Goal: Task Accomplishment & Management: Manage account settings

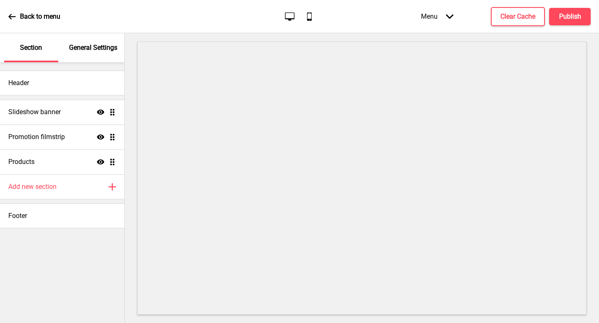
click at [91, 47] on p "General Settings" at bounding box center [93, 47] width 48 height 9
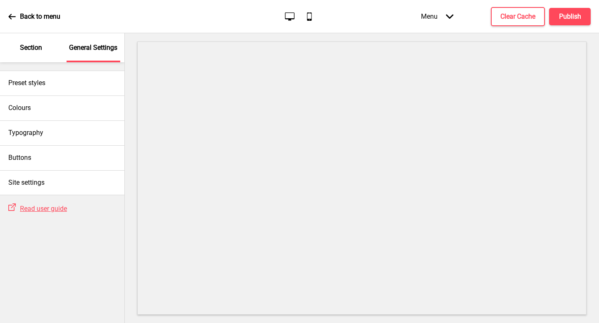
click at [35, 45] on p "Section" at bounding box center [31, 47] width 22 height 9
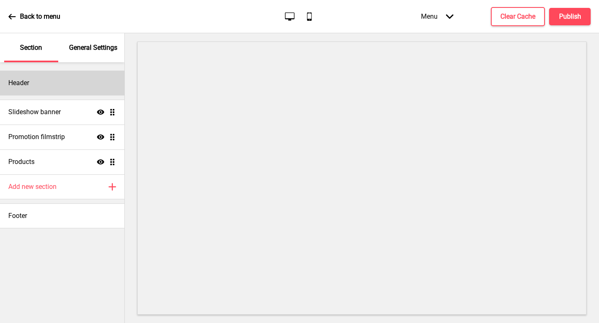
click at [63, 81] on div "Header" at bounding box center [62, 83] width 124 height 25
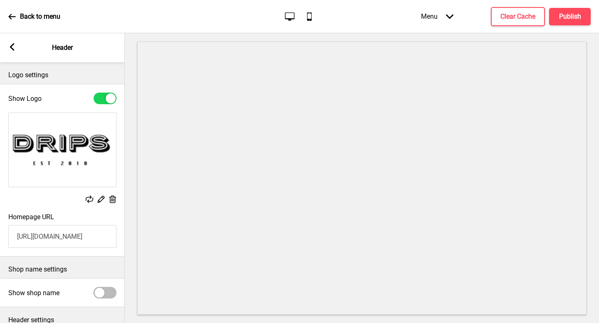
click at [13, 46] on rect at bounding box center [11, 46] width 7 height 7
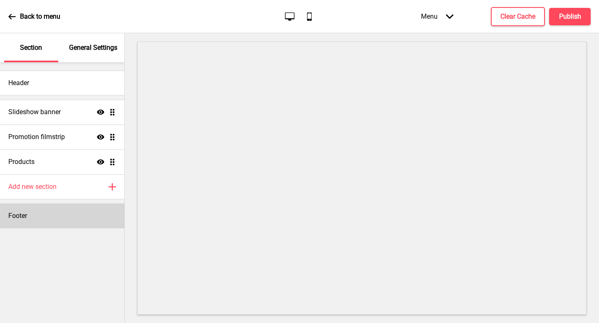
click at [44, 220] on div "Footer" at bounding box center [62, 216] width 124 height 25
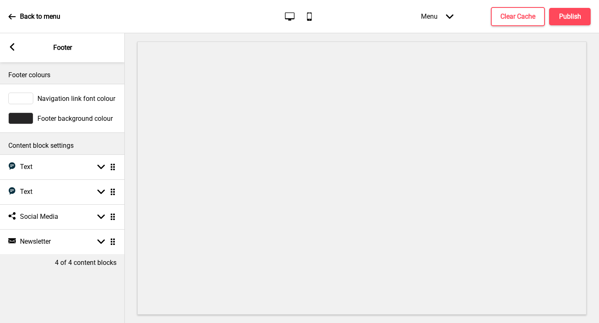
click at [15, 45] on rect at bounding box center [11, 46] width 7 height 7
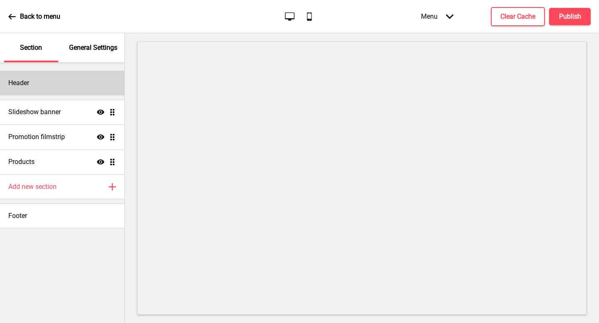
click at [57, 82] on div "Header" at bounding box center [62, 83] width 124 height 25
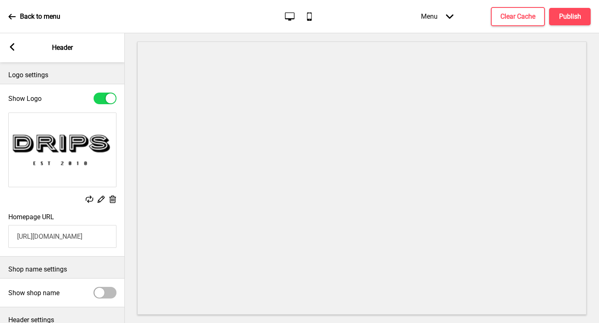
scroll to position [63, 0]
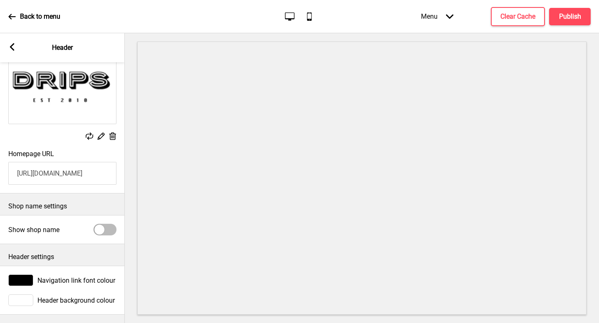
click at [62, 178] on input "https://dripsbakerycafe.oddle.me/" at bounding box center [62, 173] width 108 height 23
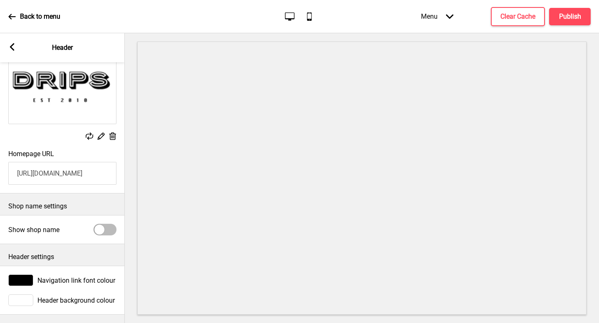
click at [96, 172] on input "https://dripsbakerycafe.oddle.me/" at bounding box center [62, 173] width 108 height 23
click at [99, 173] on input "https://dripsbakerycafe.oddle.me/" at bounding box center [62, 173] width 108 height 23
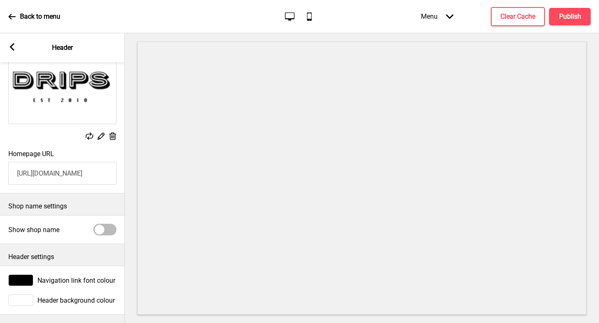
scroll to position [0, 0]
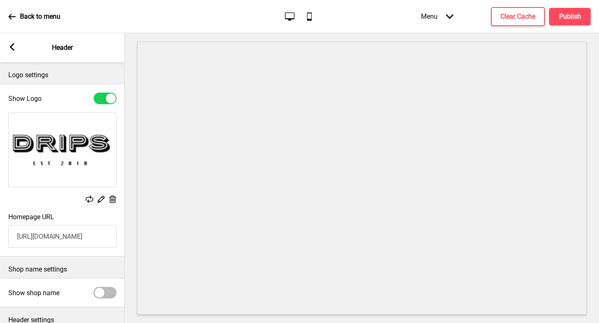
click at [15, 46] on rect at bounding box center [11, 46] width 7 height 7
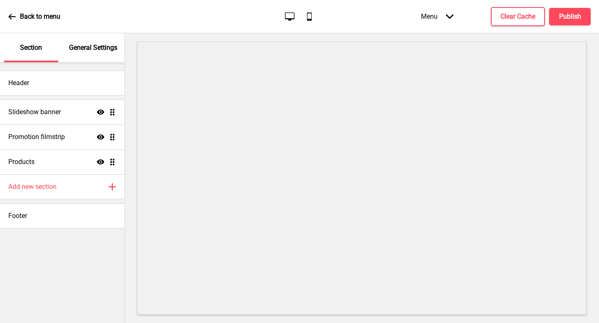
click at [91, 56] on div "General Settings" at bounding box center [94, 47] width 54 height 29
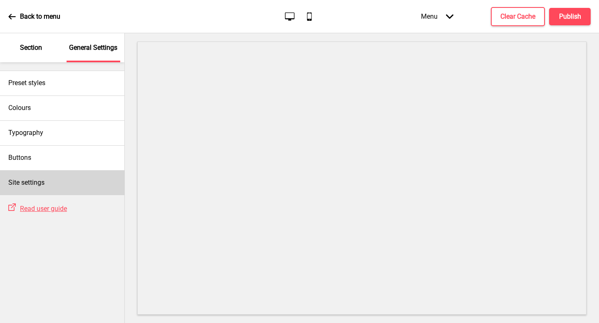
click at [50, 178] on div "Site settings" at bounding box center [62, 182] width 124 height 25
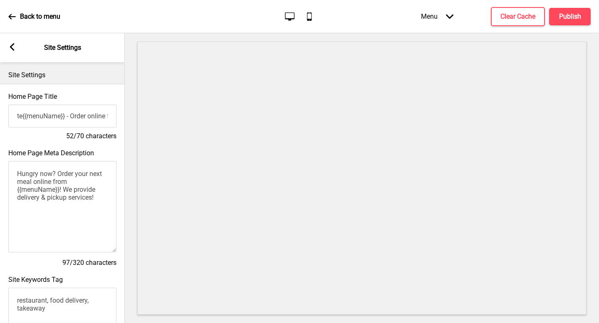
click at [22, 116] on input "te{{menuName}} - Order online for delivery & pickup!" at bounding box center [62, 116] width 108 height 23
type input "{{menuName}} - Order online for delivery & pickup!"
click at [579, 11] on button "Publish" at bounding box center [570, 16] width 42 height 17
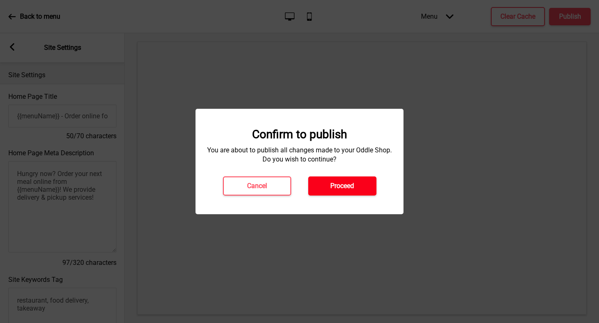
click at [347, 180] on button "Proceed" at bounding box center [342, 186] width 68 height 19
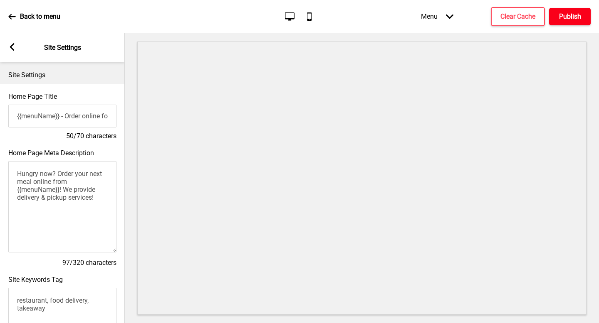
click at [579, 14] on h4 "Publish" at bounding box center [570, 16] width 22 height 9
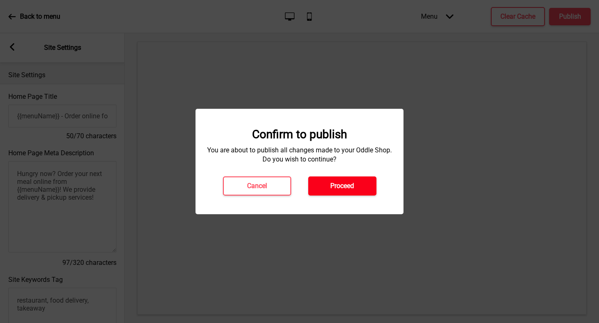
click at [330, 181] on button "Proceed" at bounding box center [342, 186] width 68 height 19
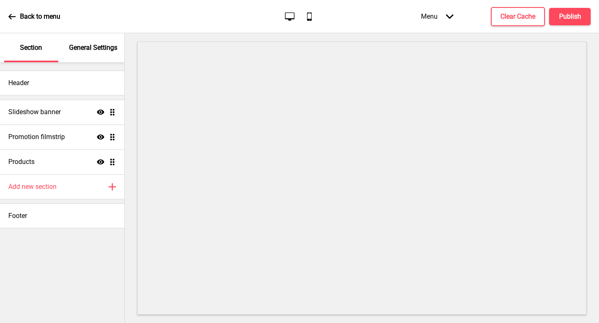
click at [94, 55] on div "General Settings" at bounding box center [94, 47] width 54 height 29
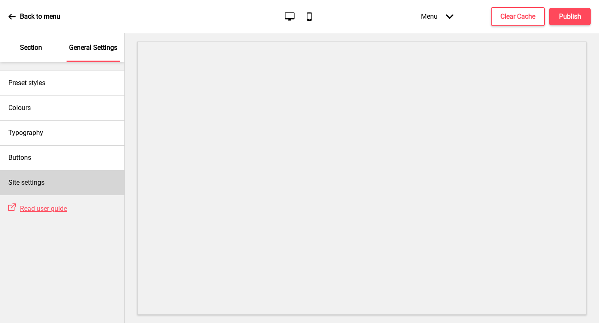
click at [64, 180] on div "Site settings" at bounding box center [62, 182] width 124 height 25
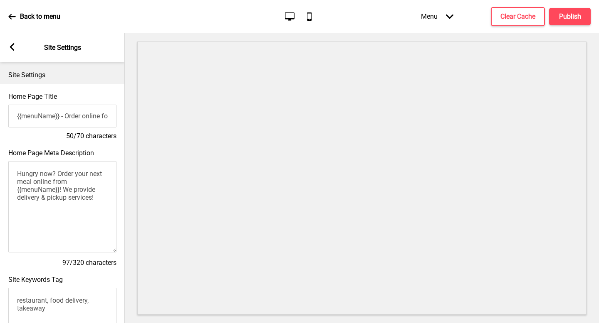
click at [16, 47] on div "Arrow left Site Settings" at bounding box center [62, 47] width 125 height 29
click at [12, 44] on icon at bounding box center [12, 46] width 5 height 7
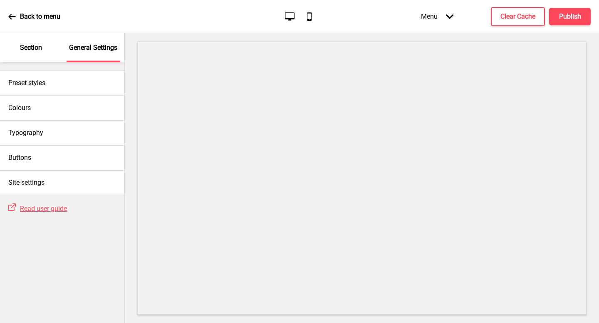
click at [14, 11] on div "Back to menu" at bounding box center [34, 16] width 52 height 22
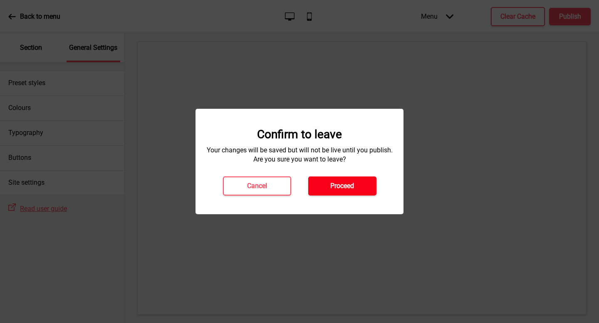
click at [343, 187] on h4 "Proceed" at bounding box center [342, 186] width 24 height 9
